Goal: Find specific page/section: Find specific page/section

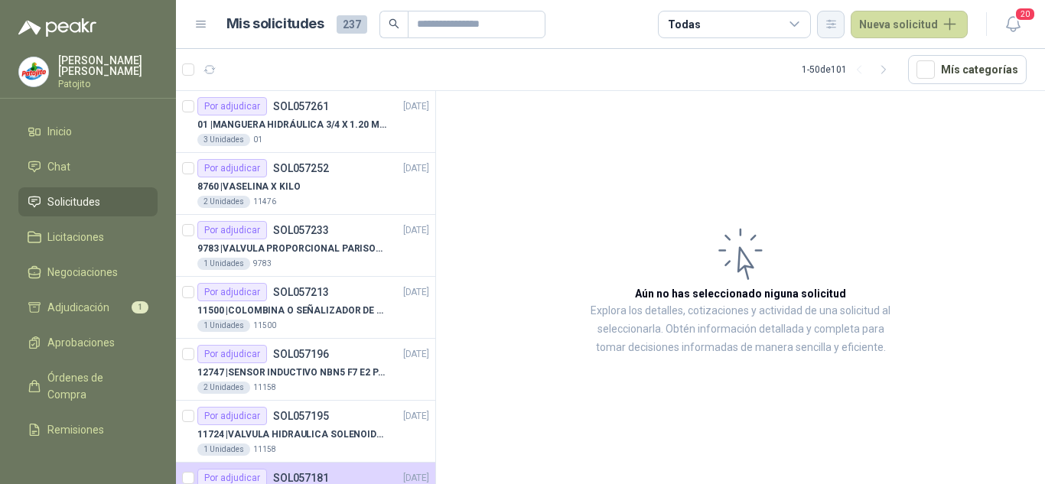
click at [836, 17] on button "button" at bounding box center [831, 25] width 28 height 28
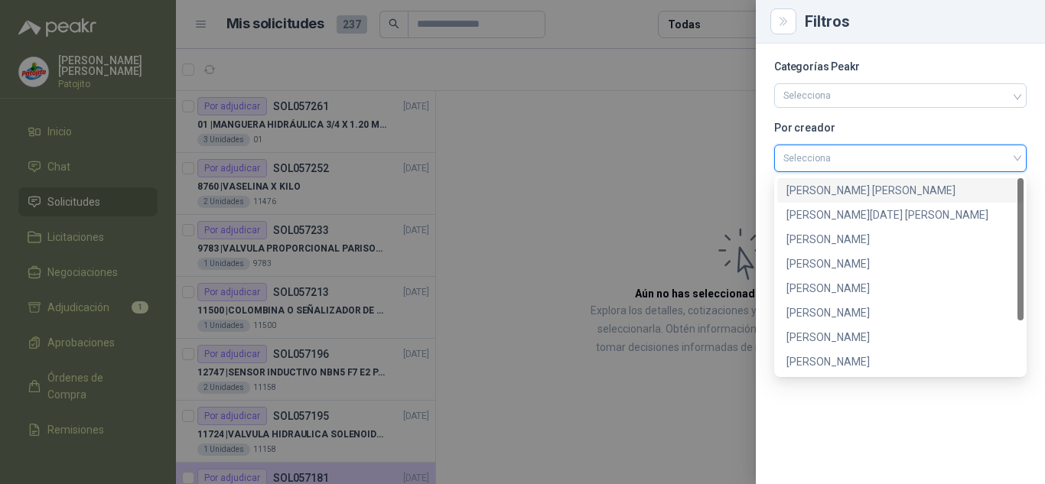
click at [826, 165] on input "search" at bounding box center [901, 156] width 234 height 23
click at [837, 285] on div "[PERSON_NAME]" at bounding box center [901, 288] width 228 height 17
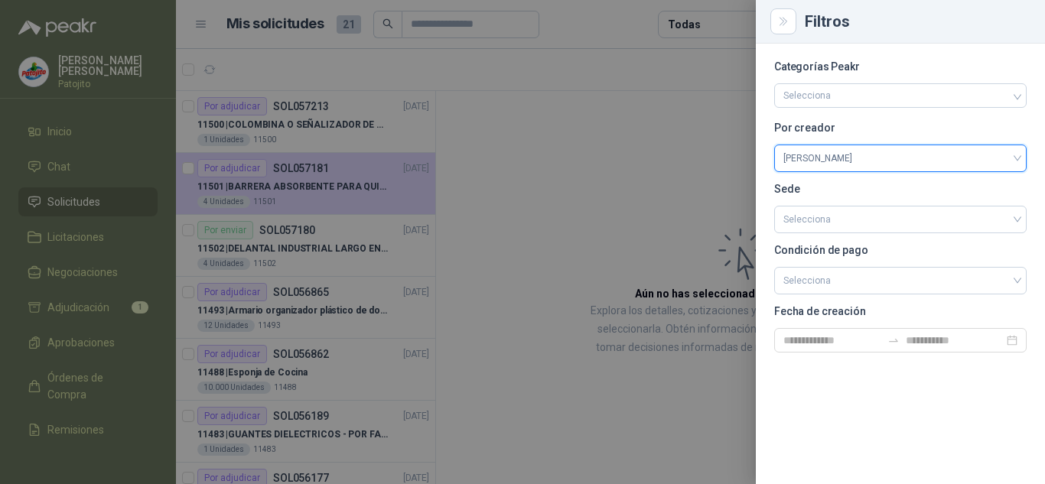
click at [697, 155] on div at bounding box center [522, 242] width 1045 height 484
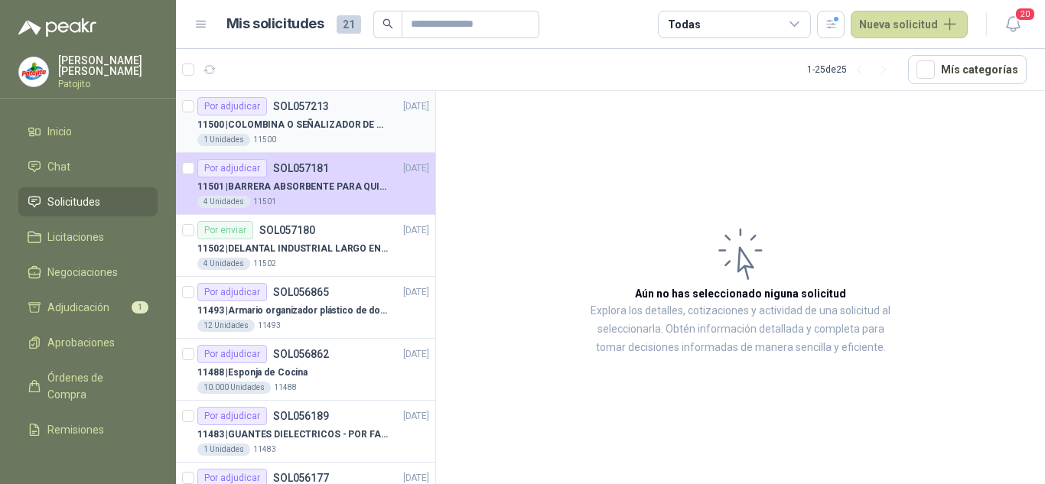
click at [262, 127] on p "11500 | COLOMBINA O SEÑALIZADOR DE [PERSON_NAME]" at bounding box center [292, 125] width 191 height 15
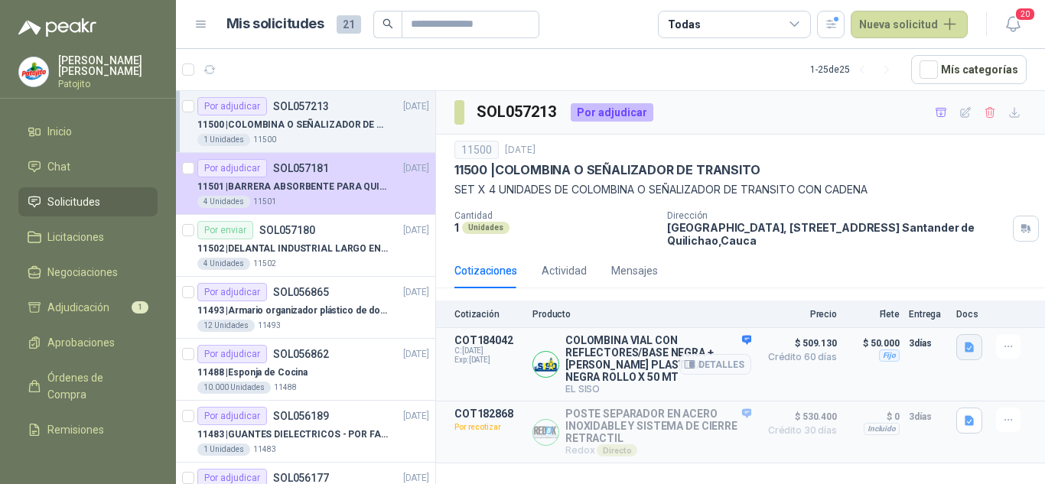
click at [970, 347] on icon "button" at bounding box center [969, 348] width 9 height 10
click at [828, 307] on button "WhatsApp Image [DATE] 10.34.40 AM.jpeg" at bounding box center [868, 314] width 207 height 16
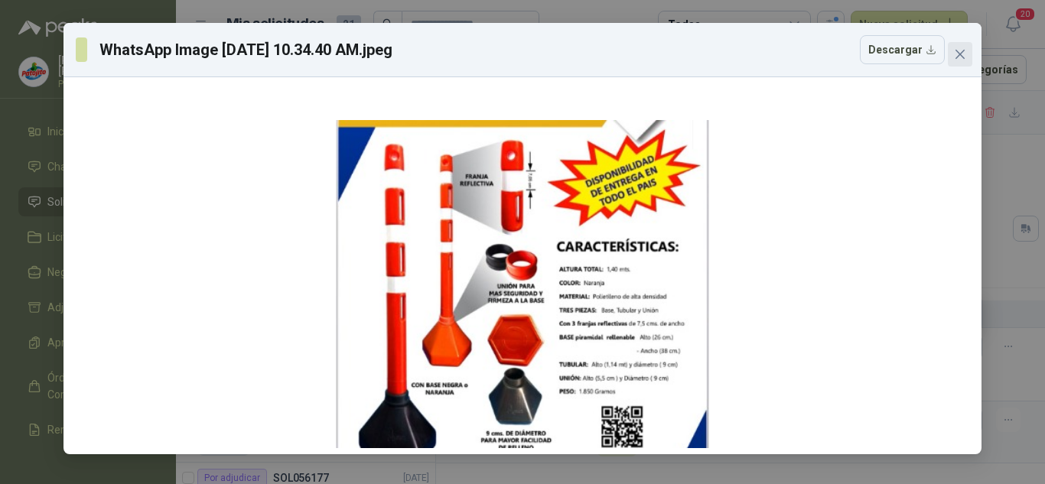
click at [963, 52] on icon "close" at bounding box center [960, 54] width 9 height 9
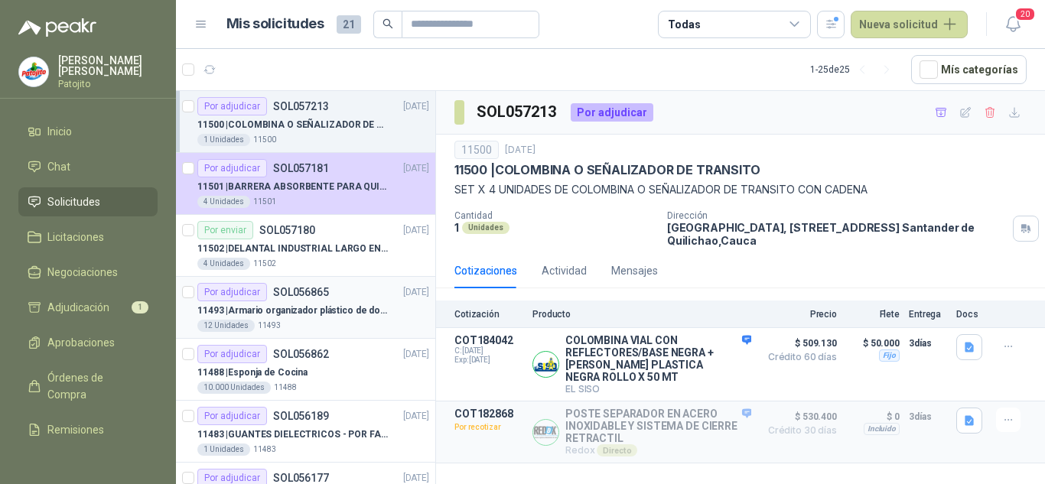
click at [302, 318] on div "11493 | Armario organizador plástico de dos puertas de acuerdo a la imagen adju…" at bounding box center [313, 311] width 232 height 18
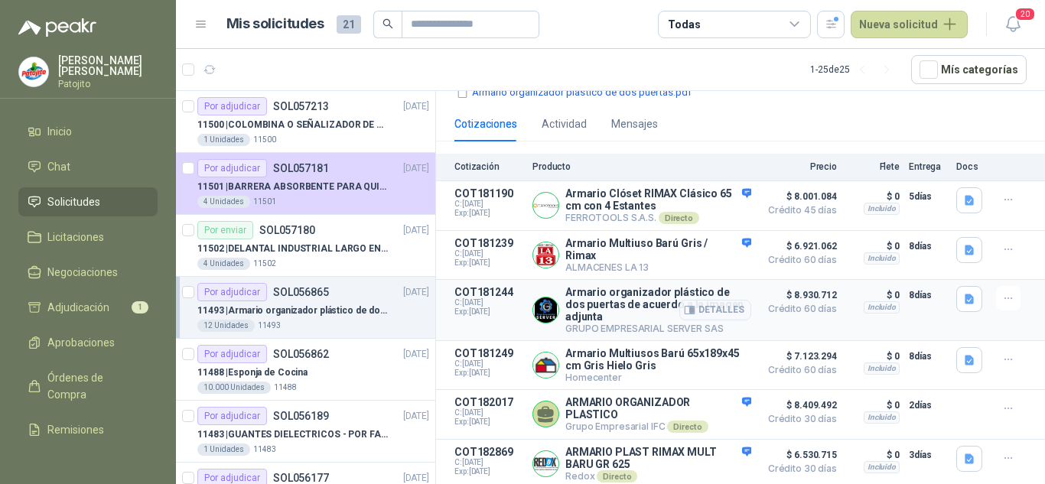
scroll to position [43, 0]
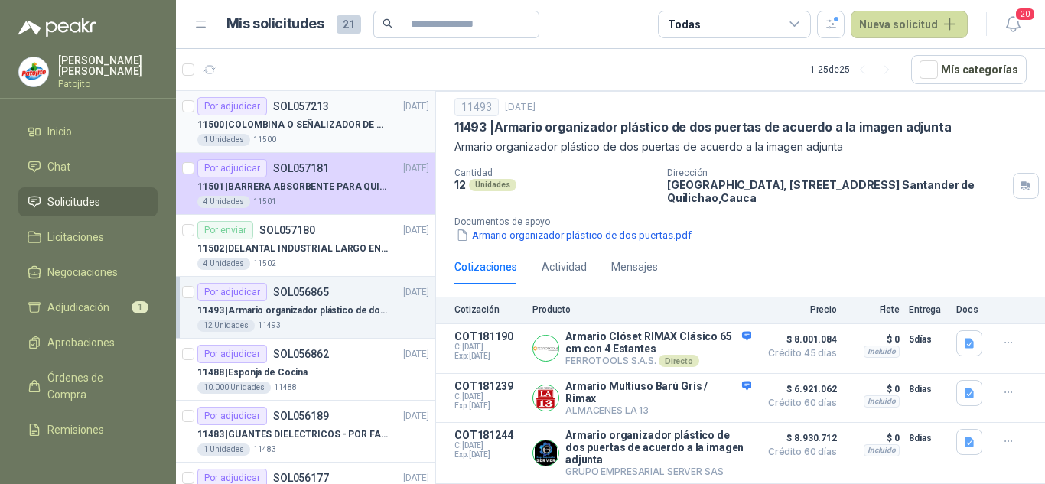
click at [328, 119] on p "11500 | COLOMBINA O SEÑALIZADOR DE [PERSON_NAME]" at bounding box center [292, 125] width 191 height 15
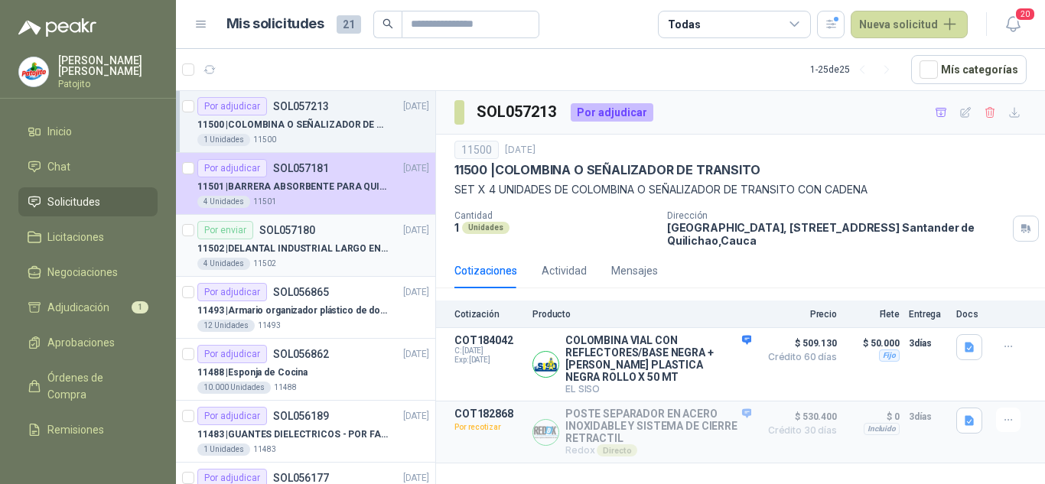
click at [308, 257] on div "11502 | DELANTAL INDUSTRIAL LARGO EN PVC COLOR AMARILLO" at bounding box center [313, 249] width 232 height 18
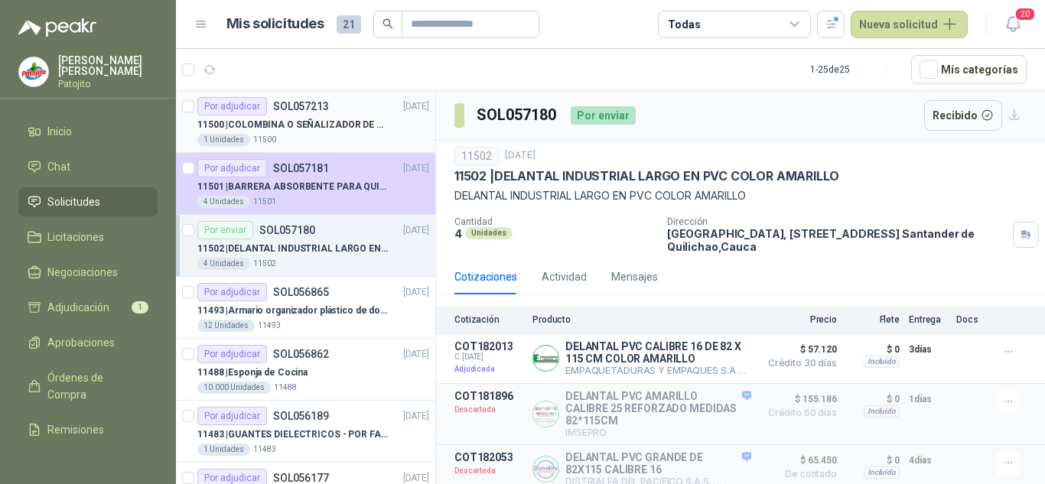
click at [318, 137] on div "1 Unidades 11500" at bounding box center [313, 140] width 232 height 12
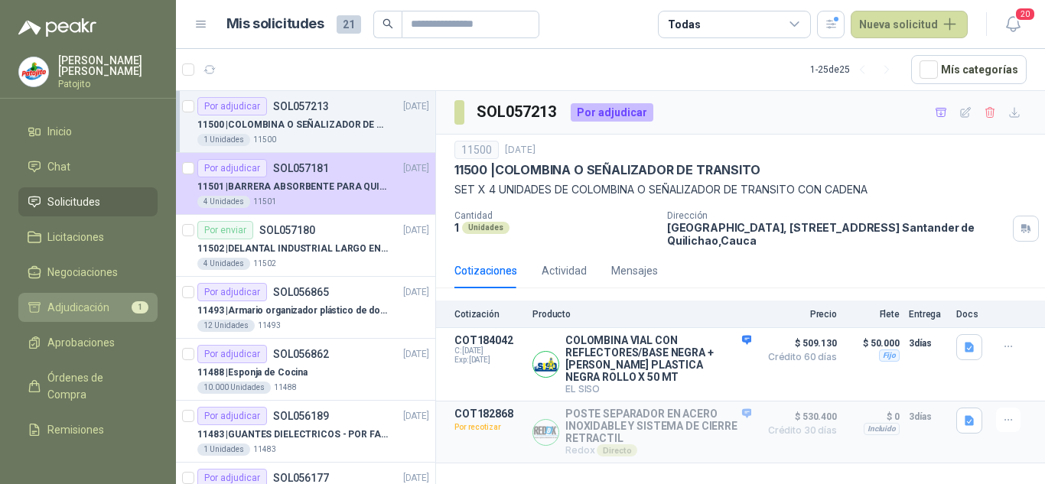
click at [85, 311] on span "Adjudicación" at bounding box center [78, 307] width 62 height 17
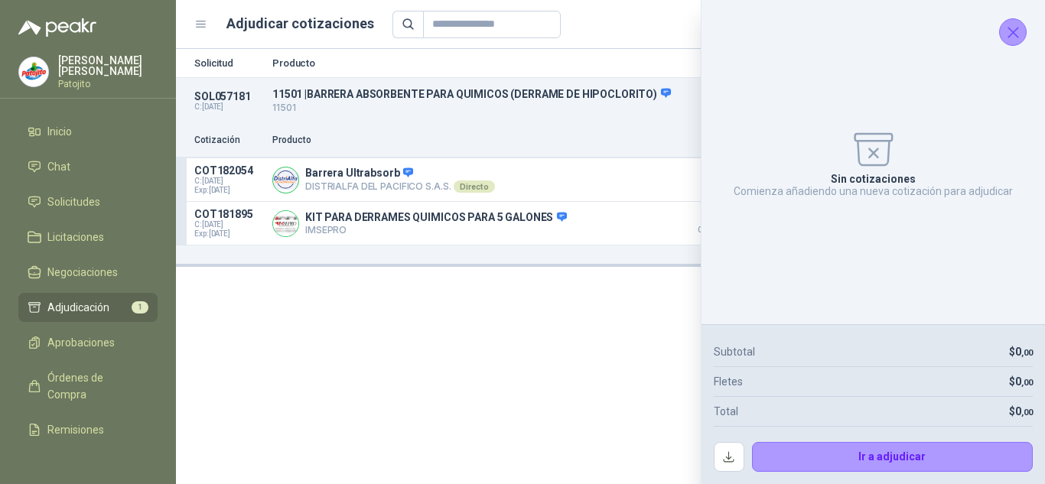
click at [1015, 38] on icon "Cerrar" at bounding box center [1013, 32] width 19 height 19
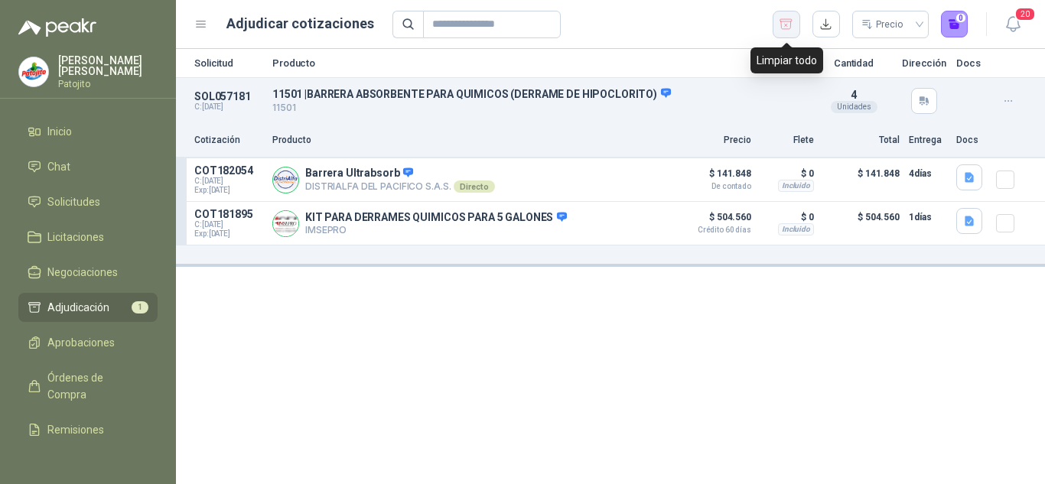
click at [788, 20] on icon "button" at bounding box center [786, 24] width 15 height 15
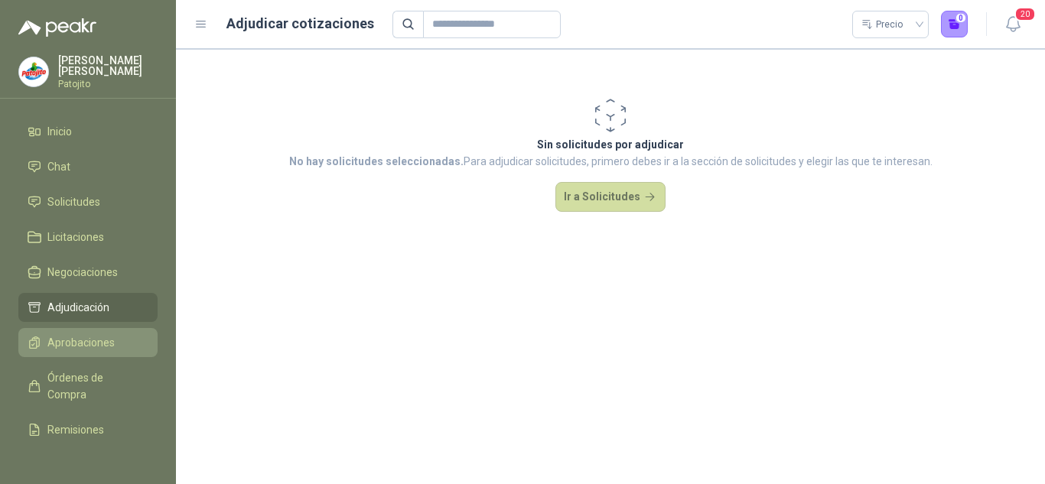
click at [90, 337] on span "Aprobaciones" at bounding box center [80, 342] width 67 height 17
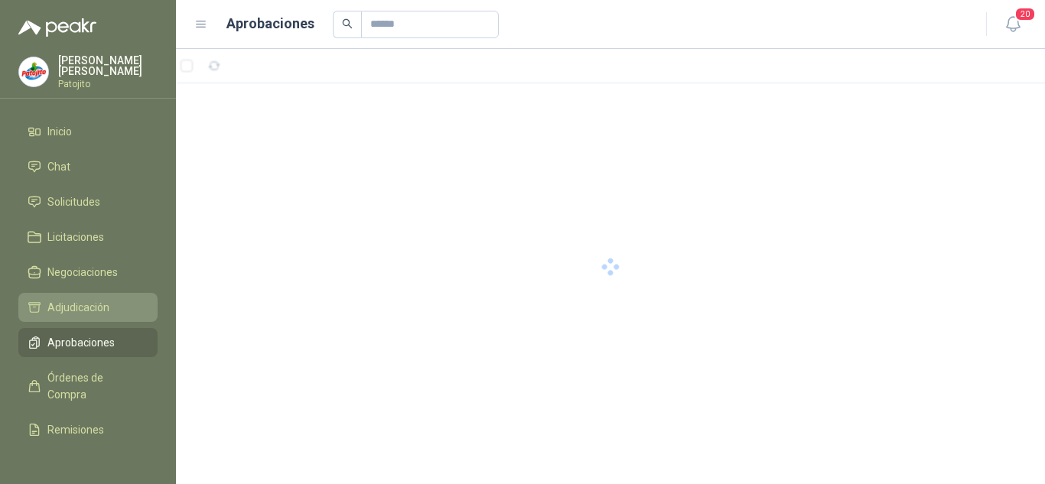
click at [89, 302] on span "Adjudicación" at bounding box center [78, 307] width 62 height 17
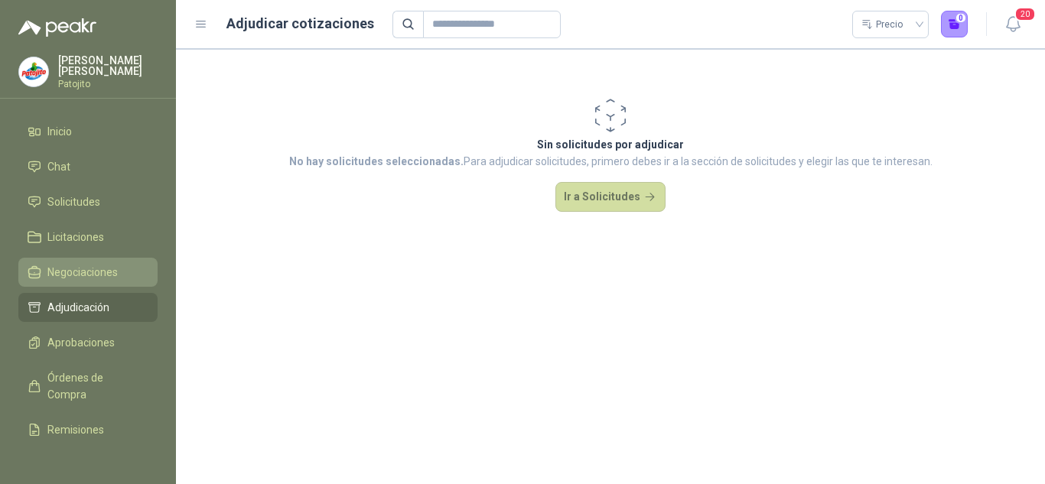
click at [89, 278] on span "Negociaciones" at bounding box center [82, 272] width 70 height 17
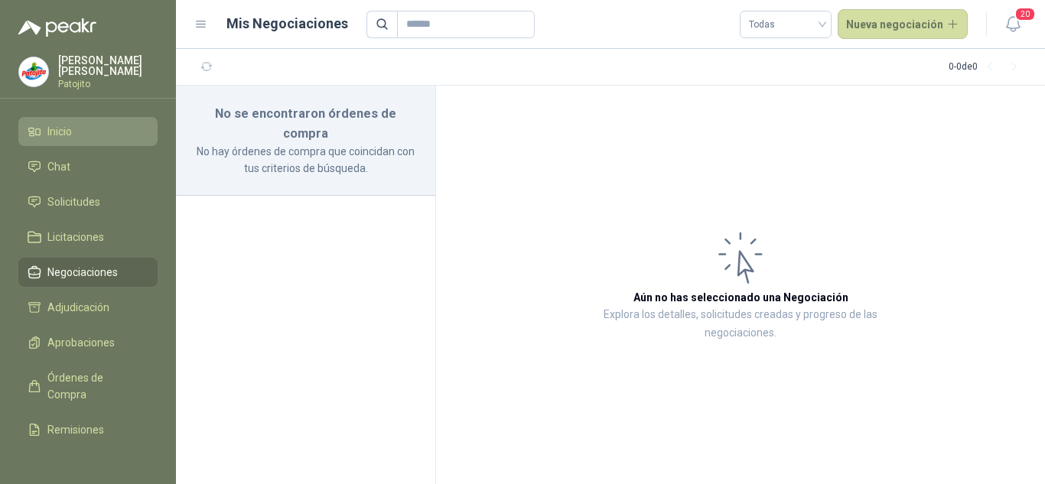
click at [77, 121] on link "Inicio" at bounding box center [87, 131] width 139 height 29
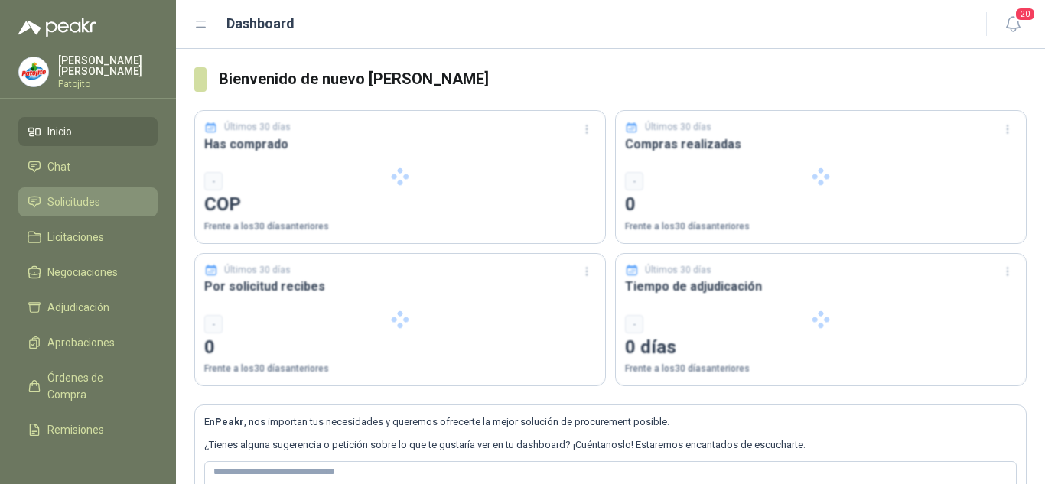
click at [83, 201] on span "Solicitudes" at bounding box center [73, 202] width 53 height 17
